Goal: Task Accomplishment & Management: Use online tool/utility

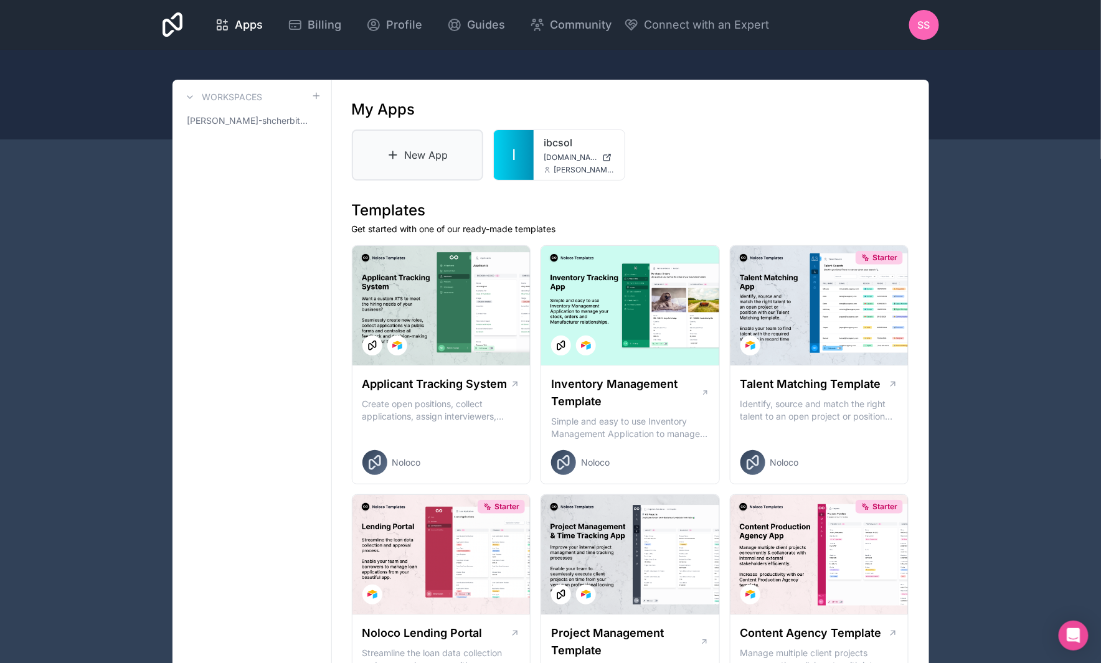
click at [411, 146] on link "New App" at bounding box center [418, 155] width 132 height 51
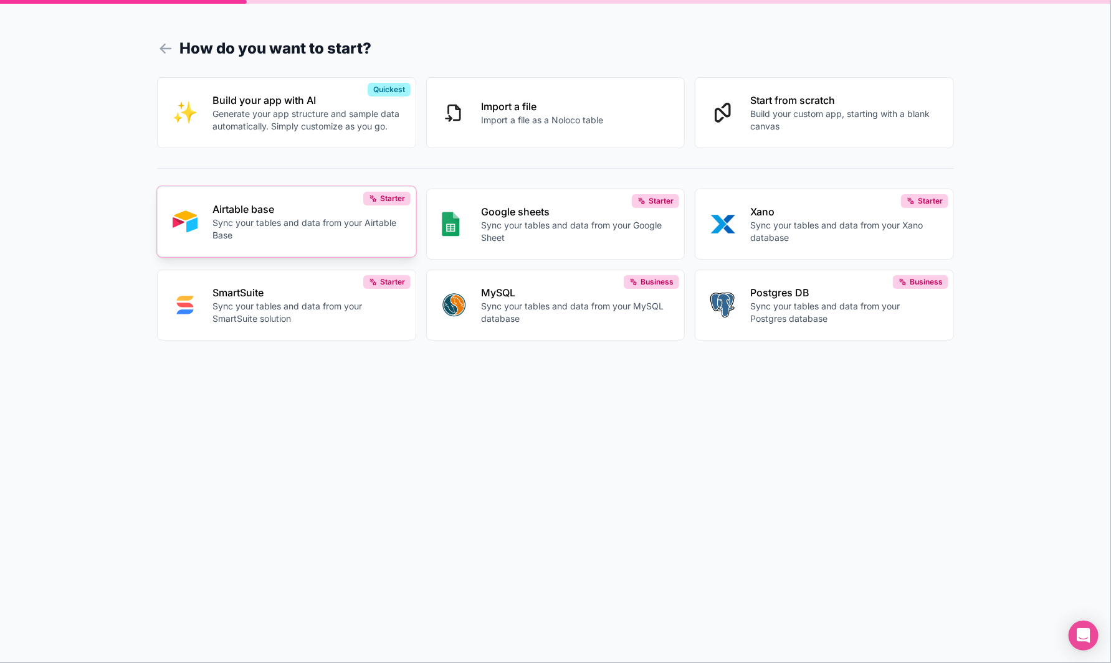
click at [280, 219] on p "Sync your tables and data from your Airtable Base" at bounding box center [306, 229] width 188 height 25
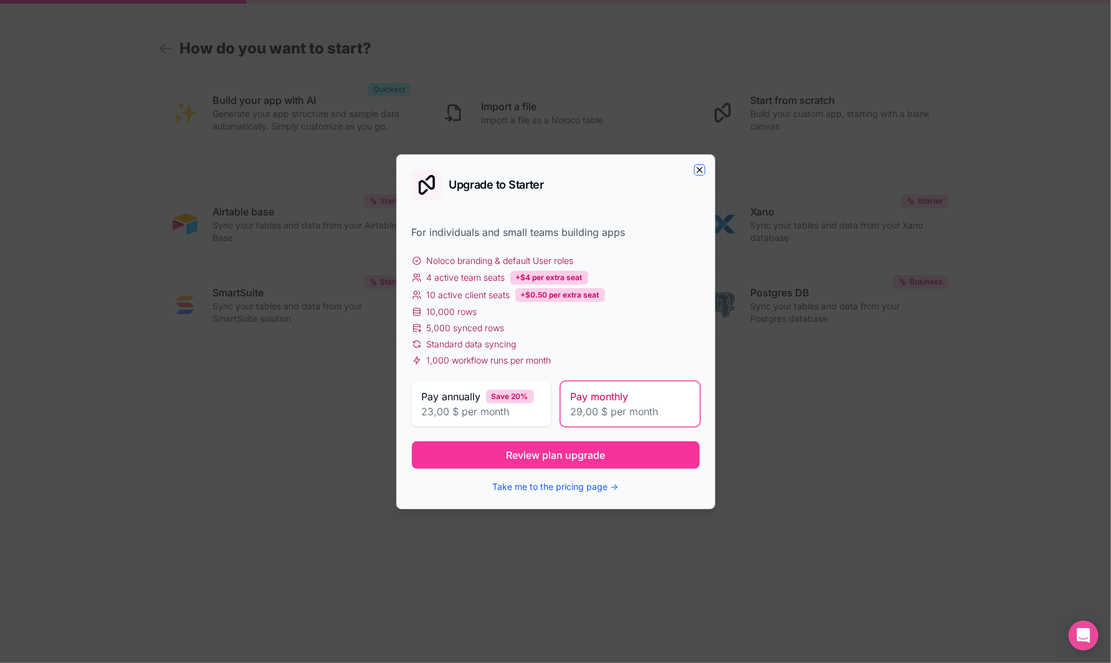
click at [702, 172] on icon "button" at bounding box center [700, 170] width 10 height 10
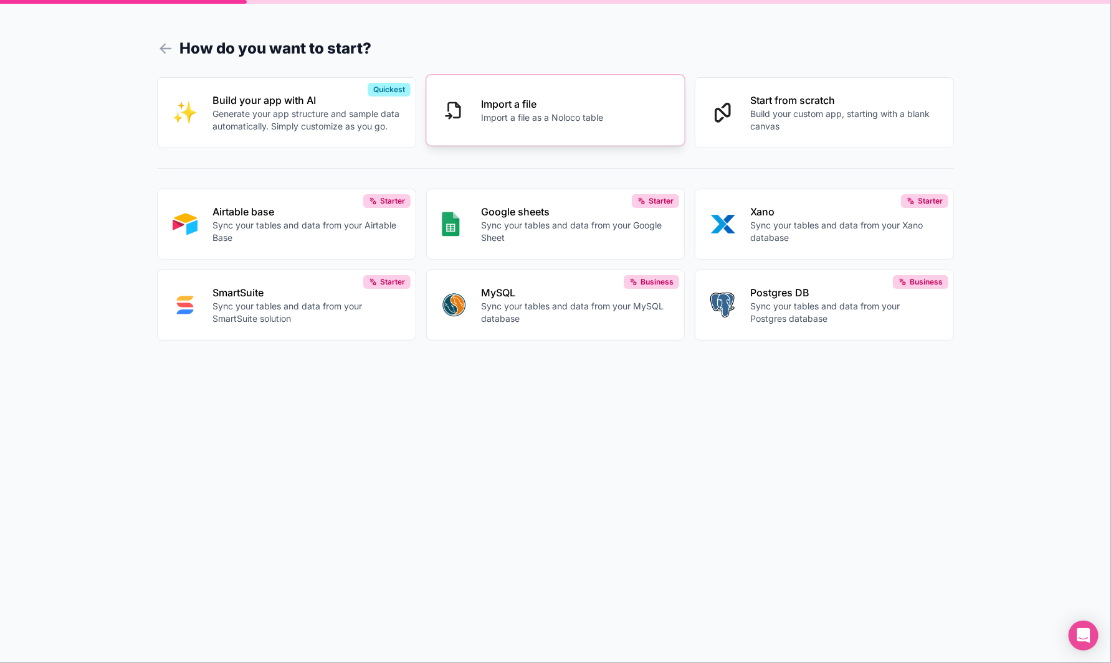
click at [616, 106] on button "Import a file Import a file as a Noloco table" at bounding box center [555, 110] width 259 height 71
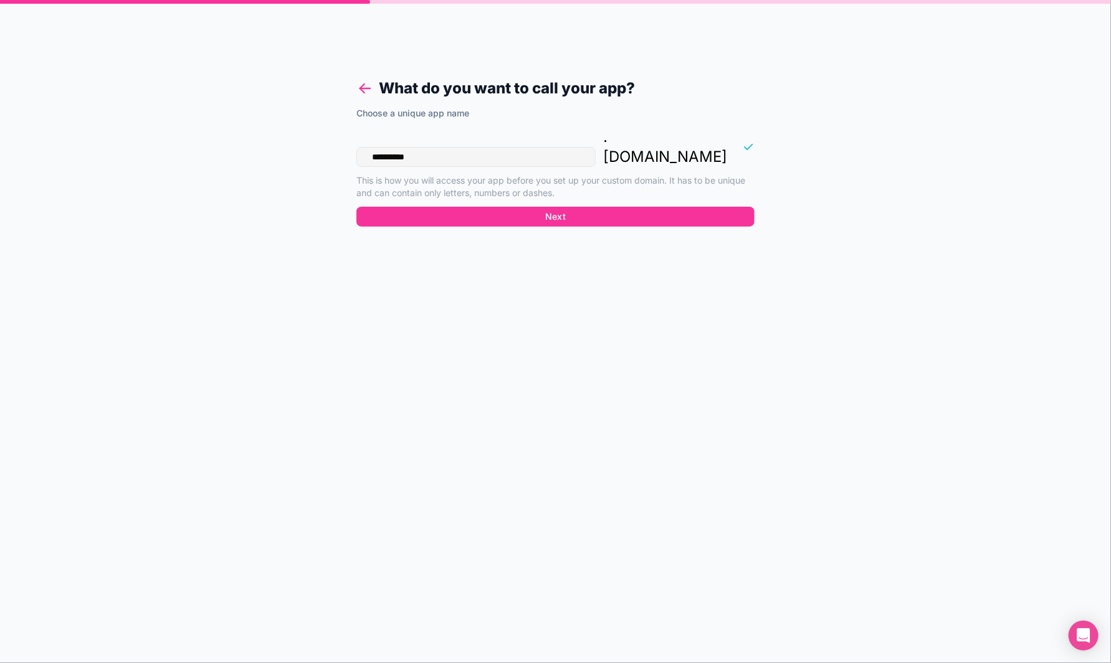
click at [363, 91] on icon at bounding box center [362, 90] width 4 height 4
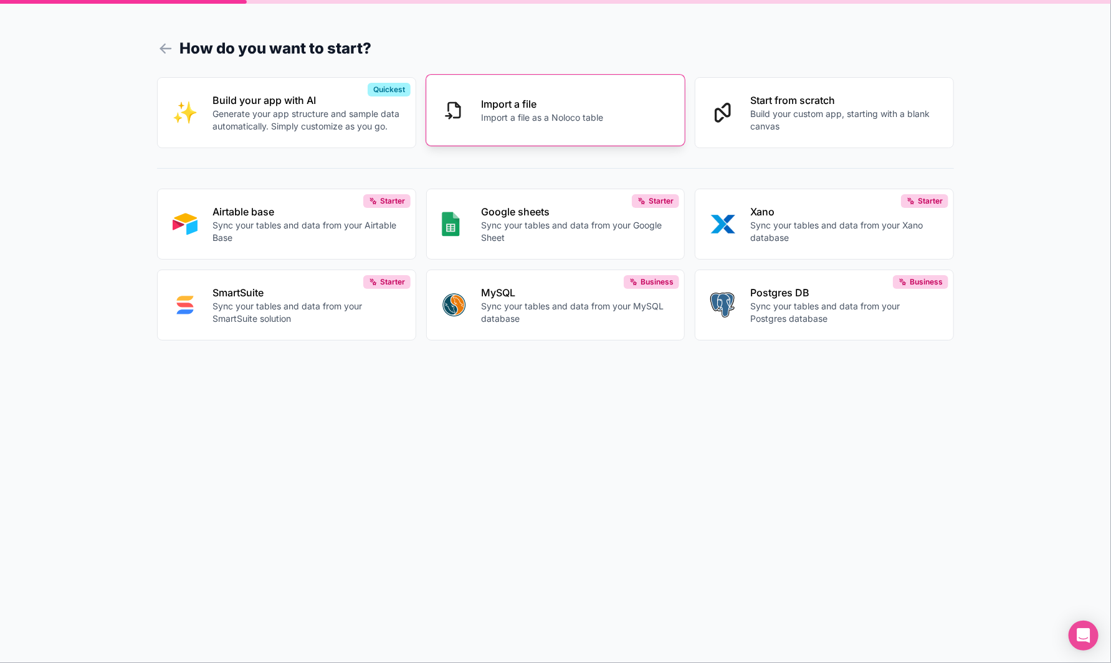
click at [526, 109] on p "Import a file" at bounding box center [543, 104] width 122 height 15
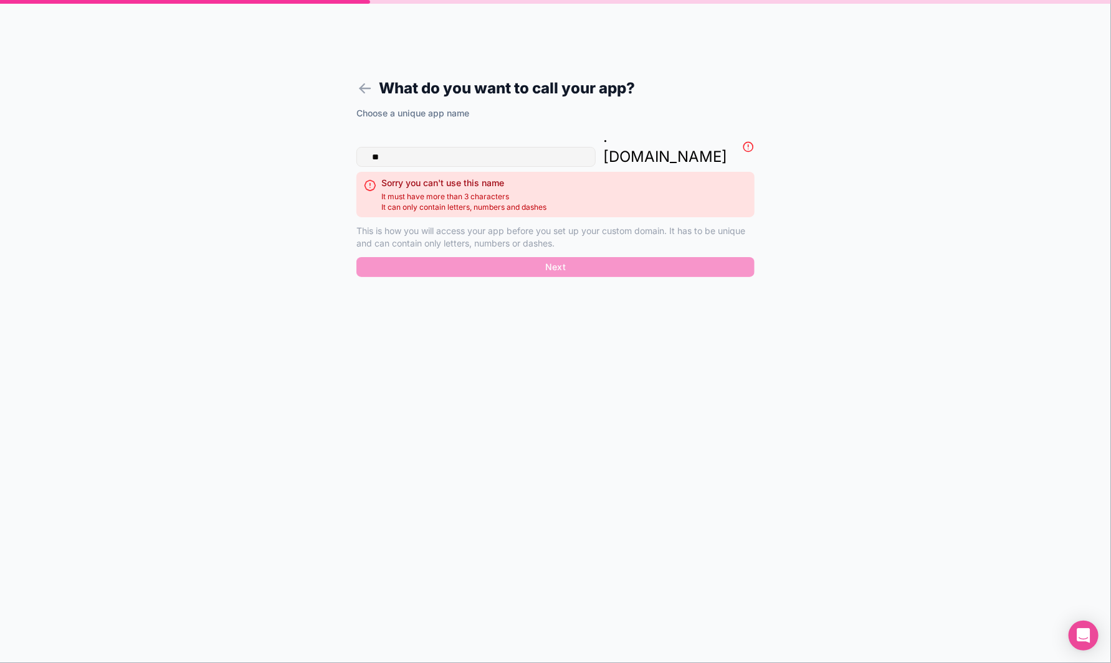
type input "*"
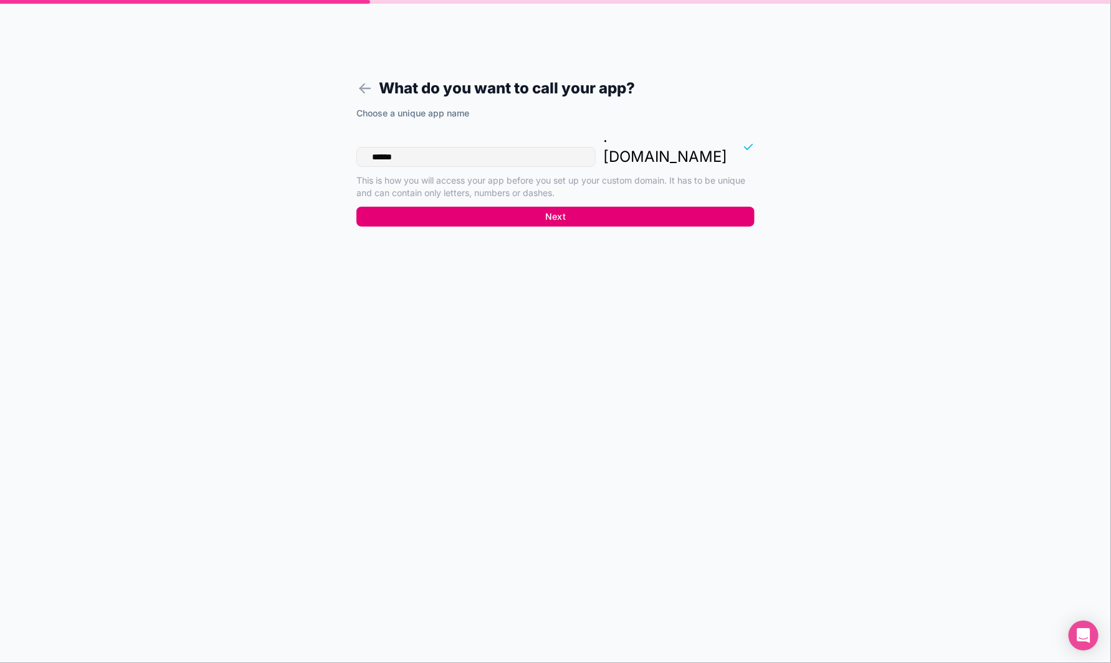
type input "******"
click at [559, 207] on button "Next" at bounding box center [555, 217] width 398 height 20
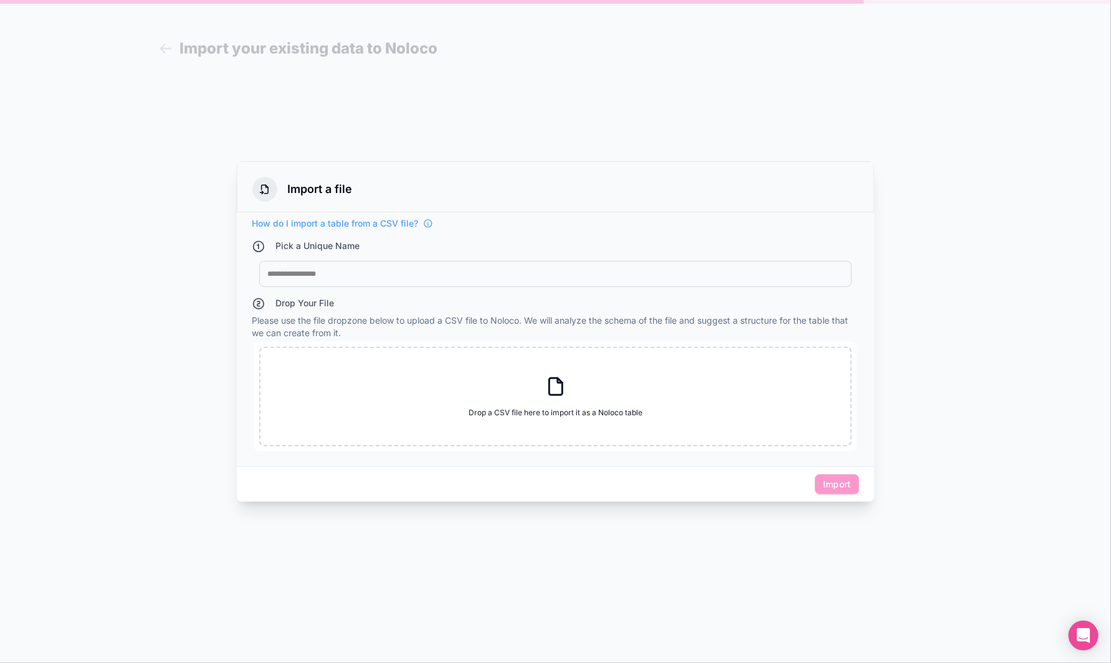
click at [397, 274] on div at bounding box center [555, 274] width 576 height 10
